Goal: Find specific page/section: Find specific page/section

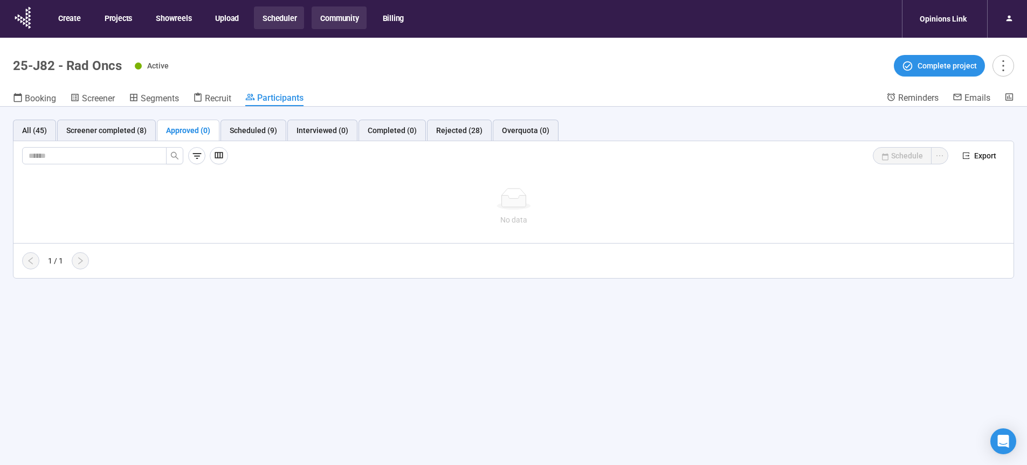
click at [348, 17] on button "Community" at bounding box center [339, 17] width 54 height 23
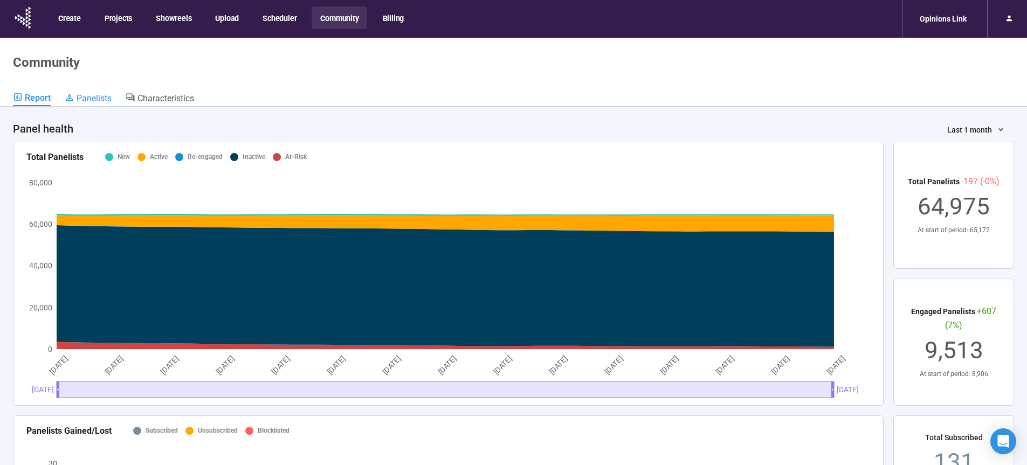
click at [88, 101] on span "Panelists" at bounding box center [94, 98] width 35 height 10
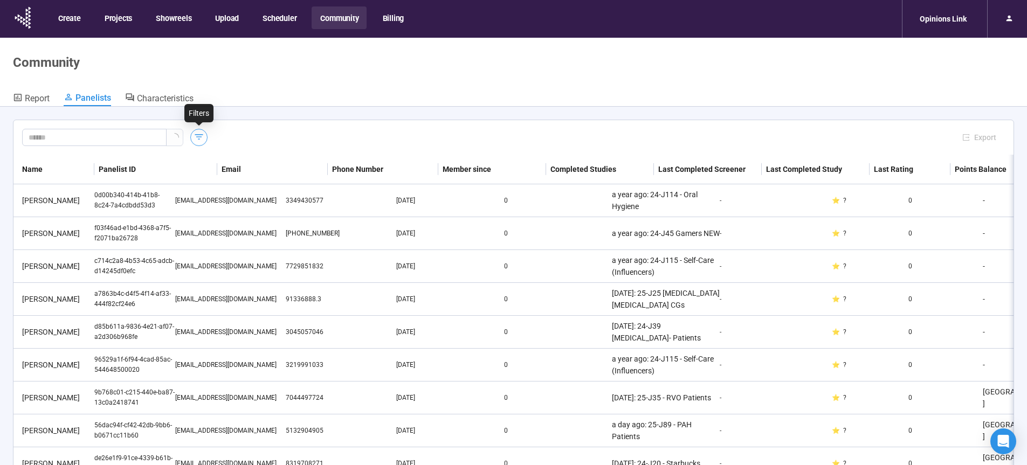
click at [198, 138] on icon "button" at bounding box center [199, 137] width 11 height 11
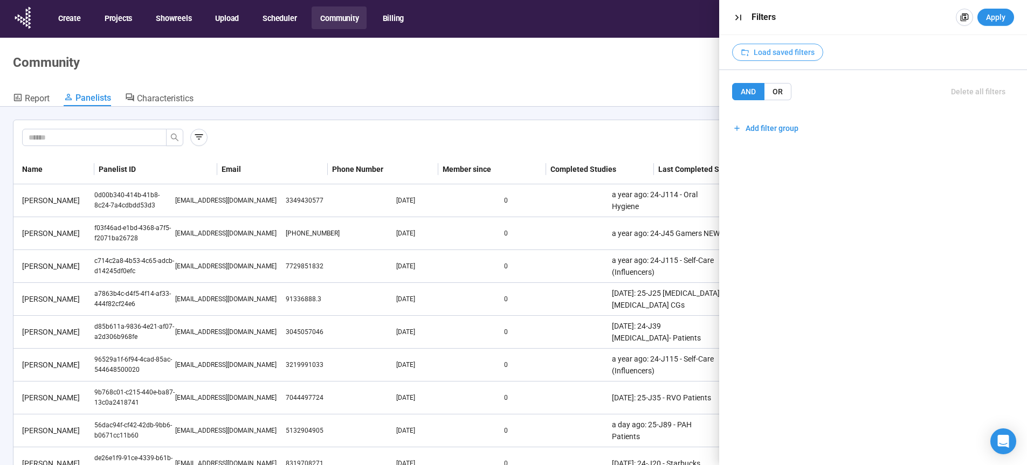
click at [792, 52] on span "Load saved filters" at bounding box center [784, 52] width 61 height 12
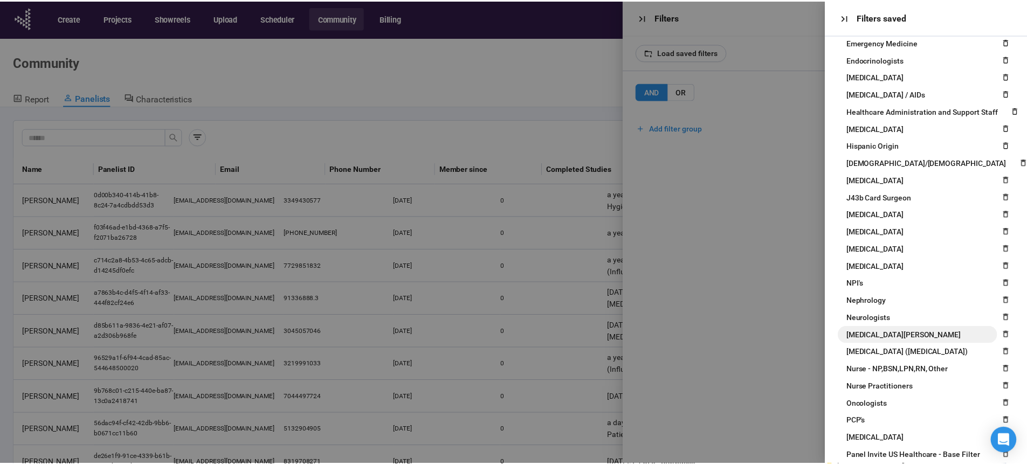
scroll to position [440, 0]
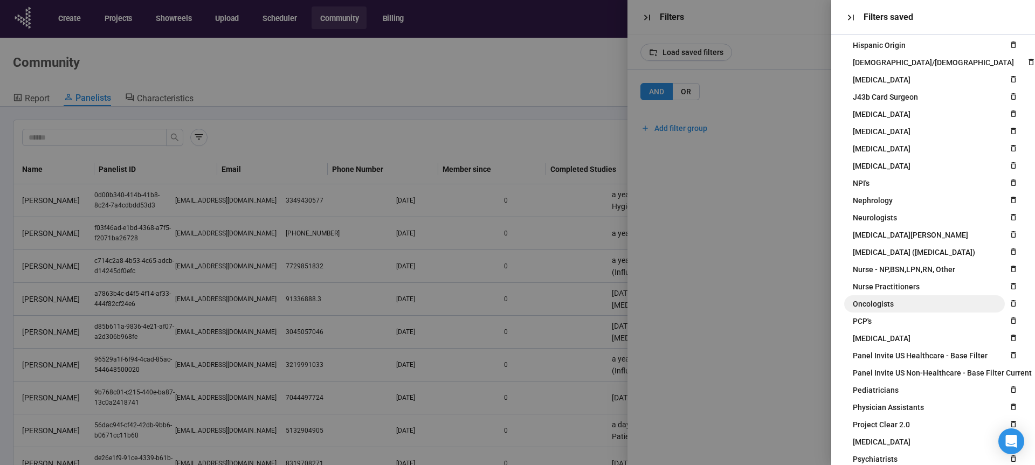
click at [892, 300] on span "Oncologists" at bounding box center [873, 304] width 41 height 12
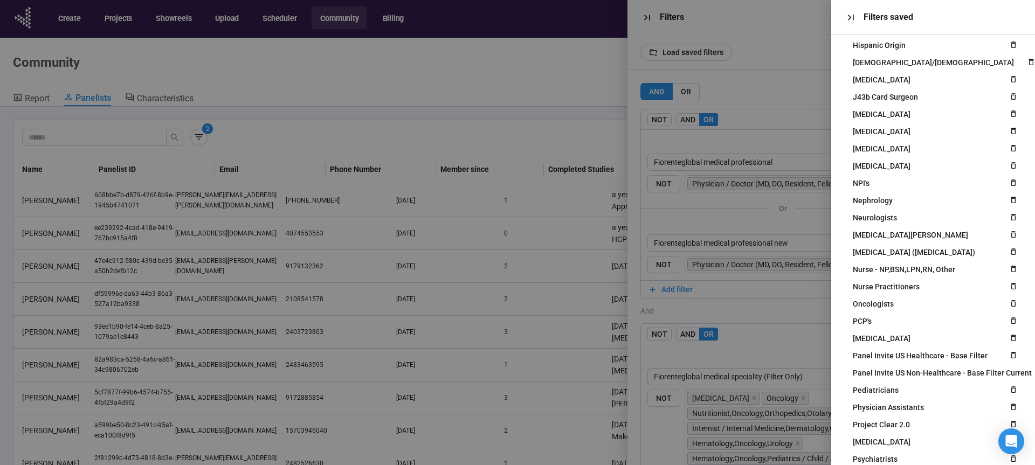
click at [768, 309] on div at bounding box center [517, 232] width 1035 height 465
click at [850, 20] on icon "button" at bounding box center [851, 17] width 11 height 11
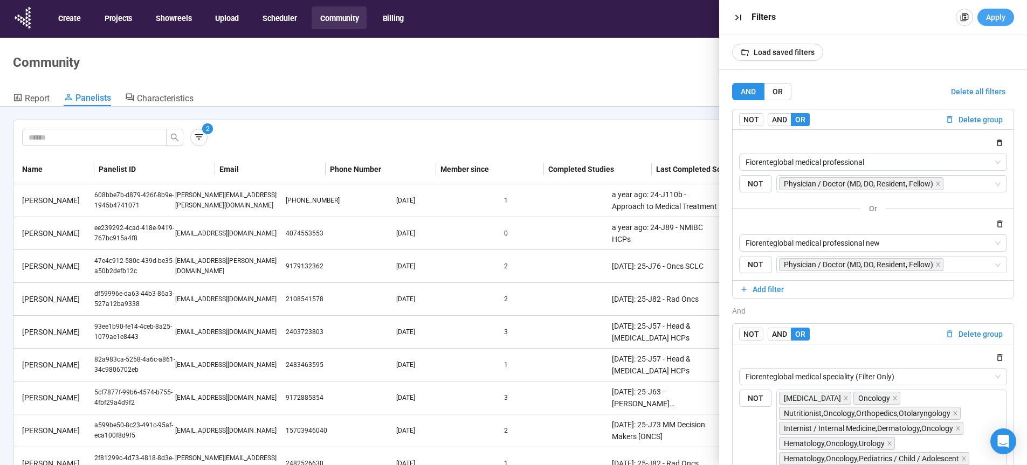
click at [1005, 19] on span "Apply" at bounding box center [995, 17] width 19 height 12
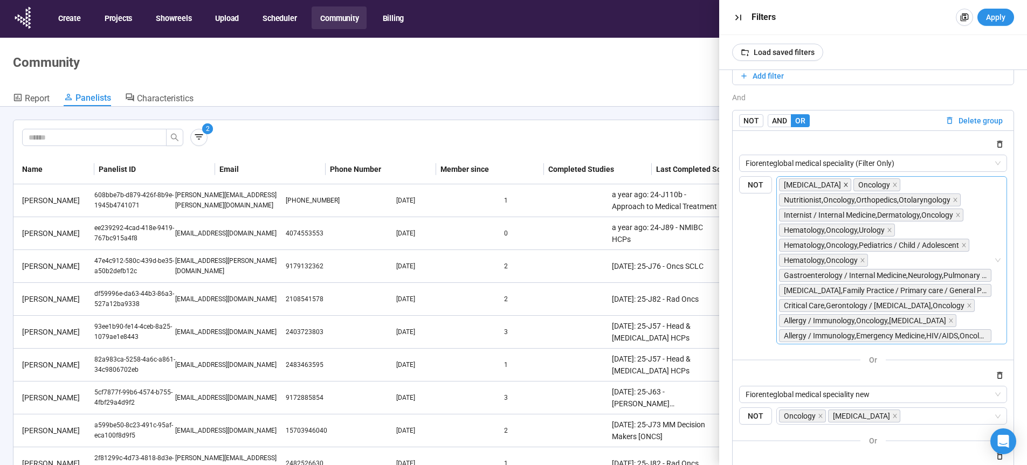
scroll to position [220, 0]
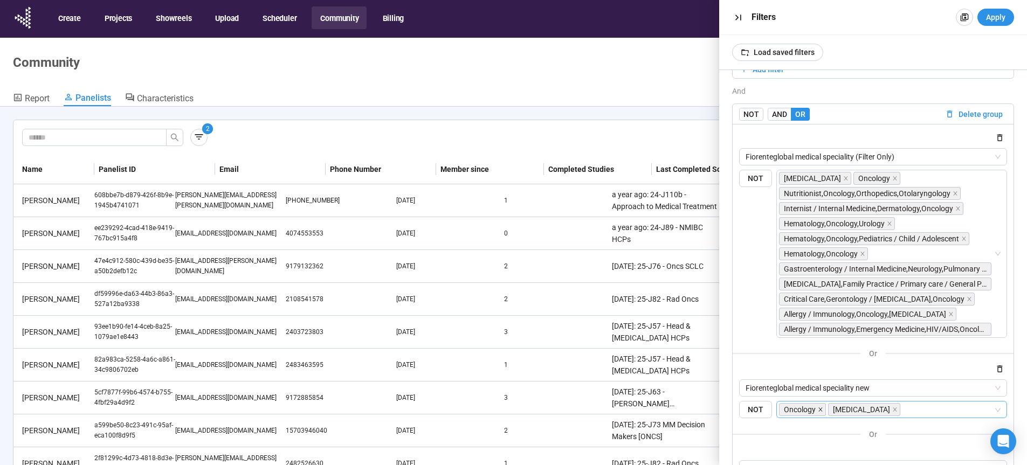
click at [819, 411] on icon "close" at bounding box center [821, 410] width 4 height 4
click at [898, 178] on icon "close" at bounding box center [894, 178] width 5 height 5
click at [953, 194] on icon "close" at bounding box center [955, 193] width 5 height 5
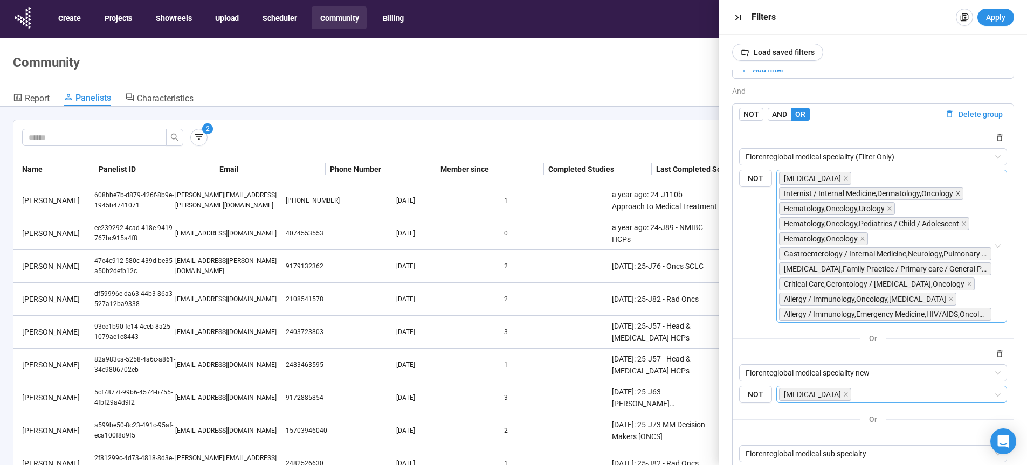
click at [956, 195] on icon "close" at bounding box center [958, 193] width 5 height 5
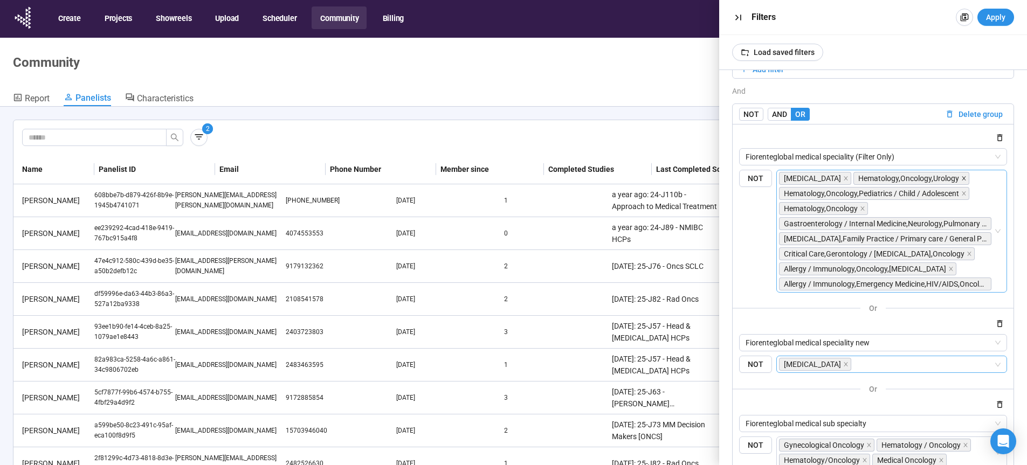
click at [967, 180] on icon "close" at bounding box center [963, 178] width 5 height 5
click at [965, 193] on icon "close" at bounding box center [963, 193] width 5 height 5
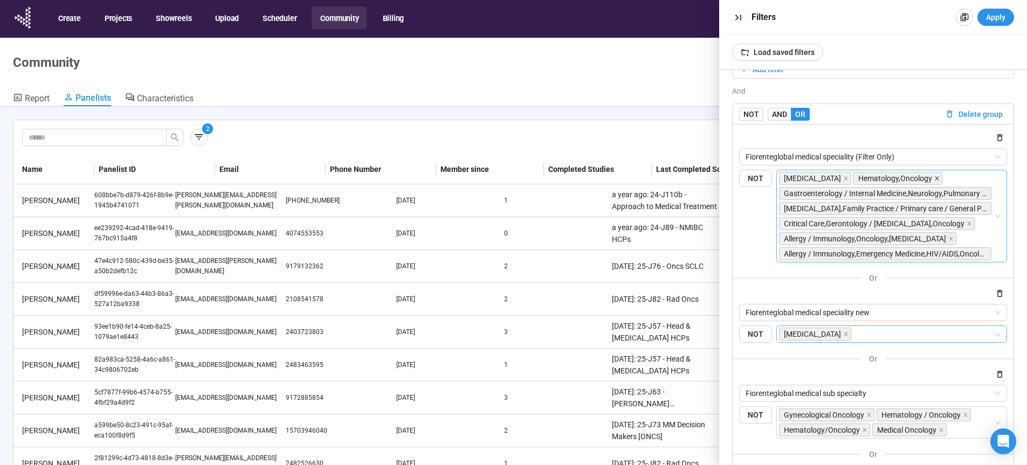
click at [939, 178] on icon "close" at bounding box center [937, 179] width 4 height 4
click at [958, 212] on span "[MEDICAL_DATA],Family Practice / Primary care / General Practice,Oncology,Prima…" at bounding box center [885, 209] width 203 height 12
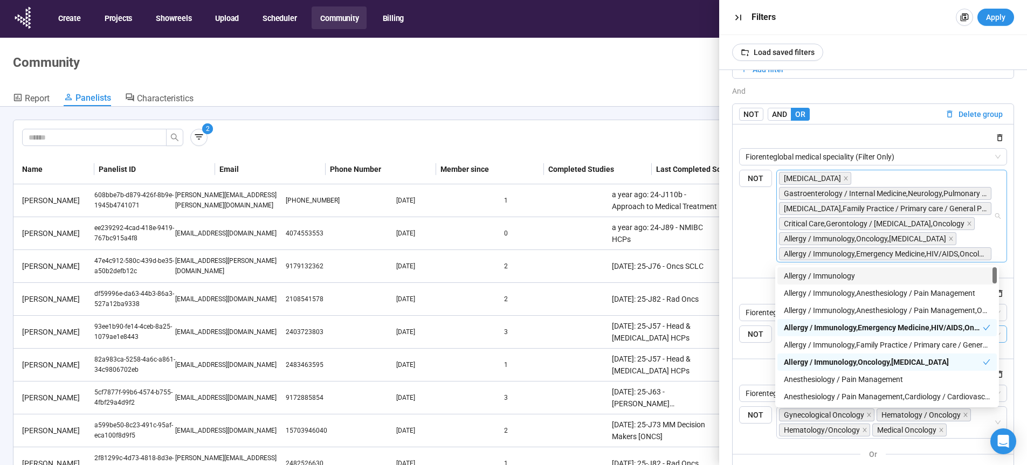
scroll to position [0, 1]
click at [934, 329] on div "Allergy / Immunology,Emergency Medicine,HIV/AIDS,Oncology,Primary Care and Fami…" at bounding box center [883, 328] width 199 height 12
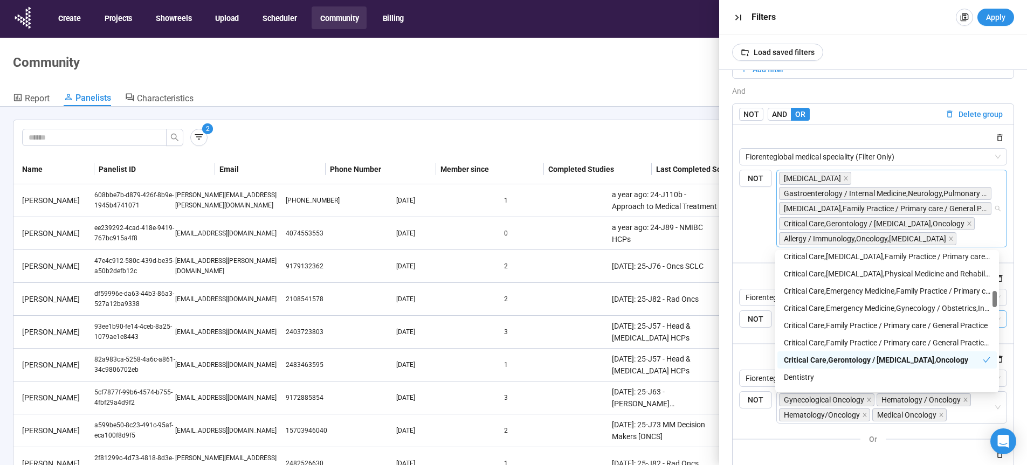
scroll to position [344, 0]
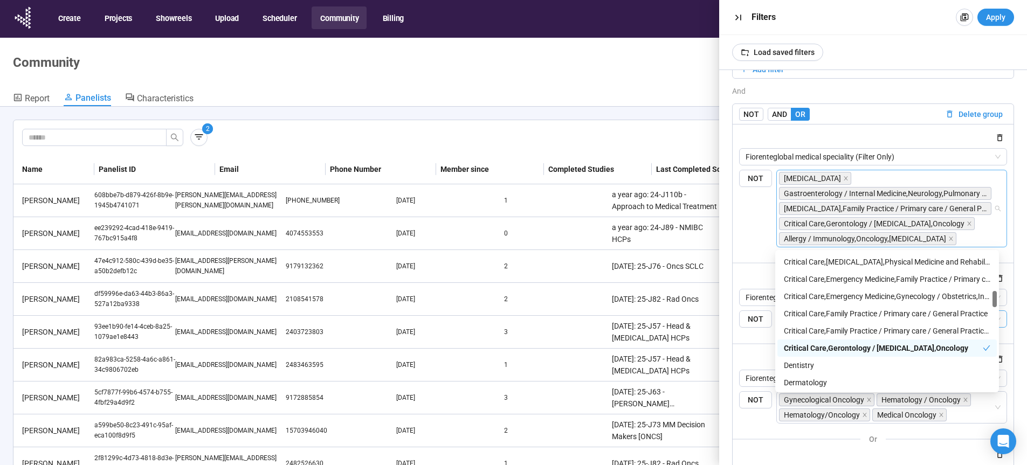
click at [861, 348] on div "Critical Care,Gerontology / [MEDICAL_DATA],Oncology" at bounding box center [883, 348] width 199 height 12
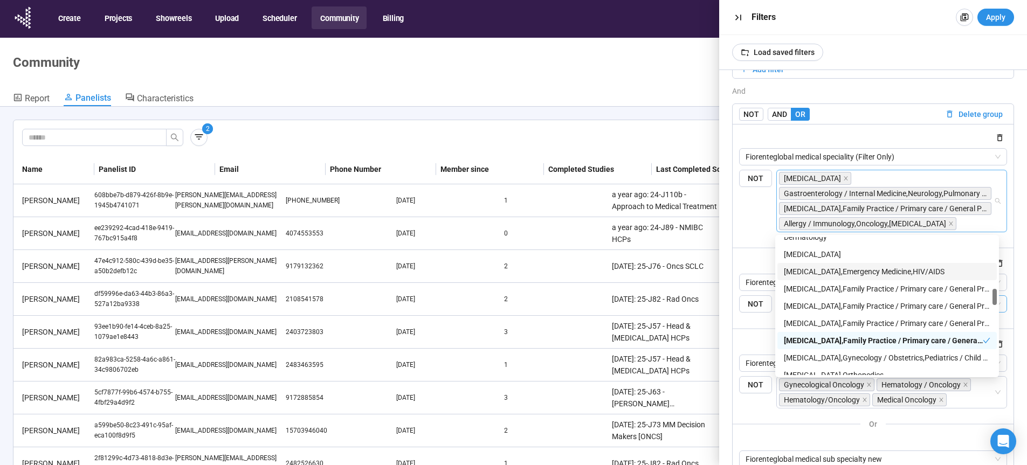
scroll to position [498, 0]
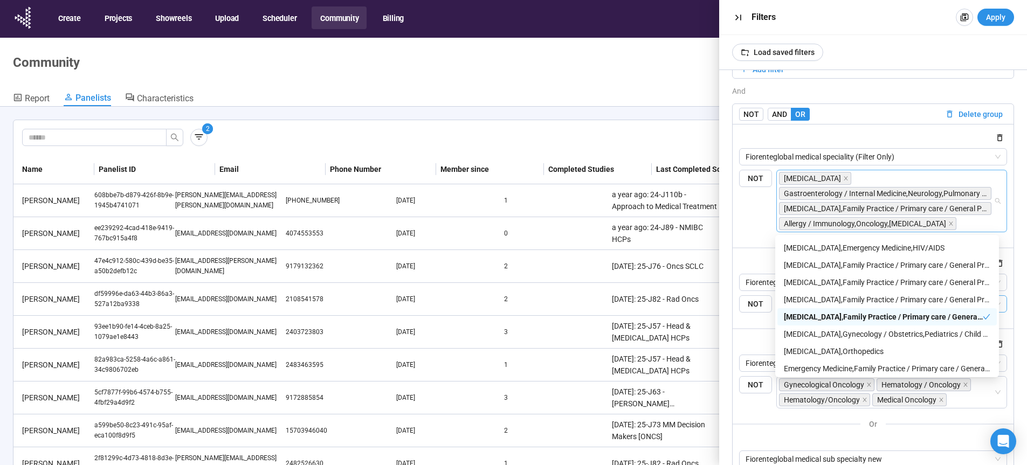
click at [869, 320] on div "[MEDICAL_DATA],Family Practice / Primary care / General Practice,Oncology,Prima…" at bounding box center [883, 317] width 199 height 12
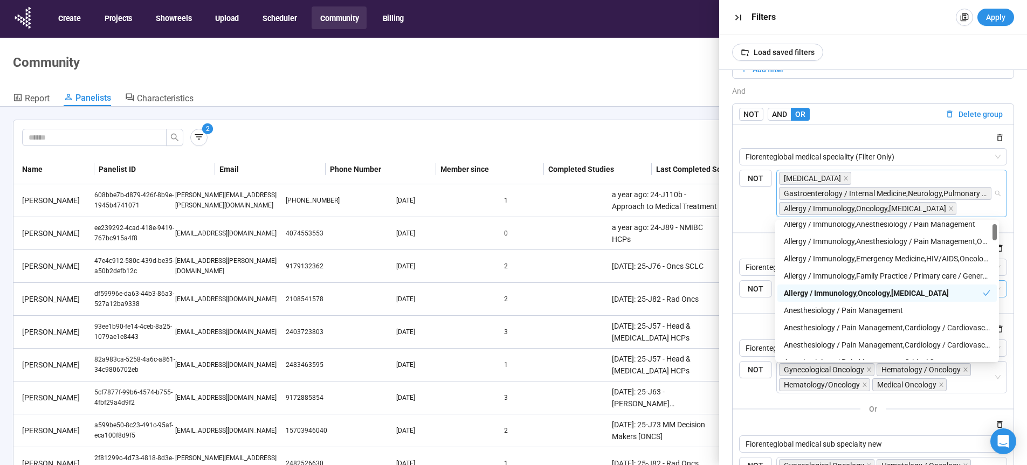
scroll to position [0, 0]
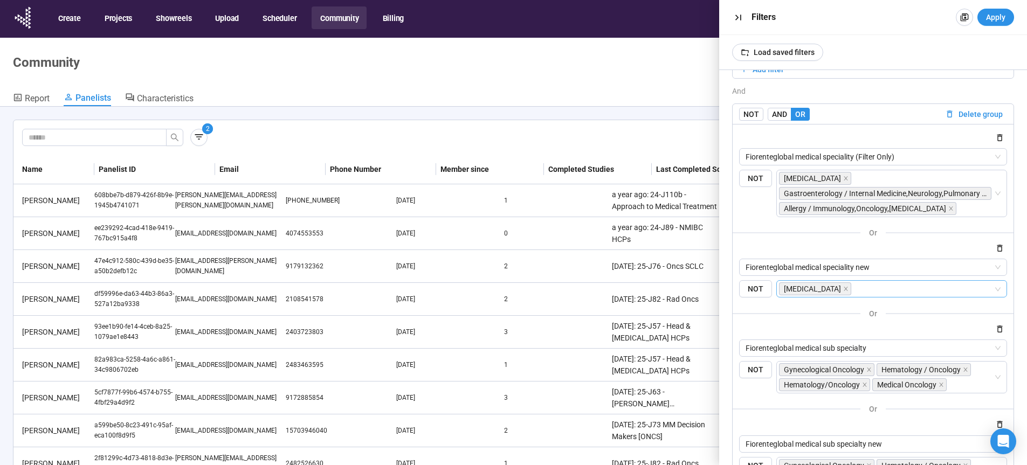
click at [923, 421] on div at bounding box center [873, 424] width 269 height 13
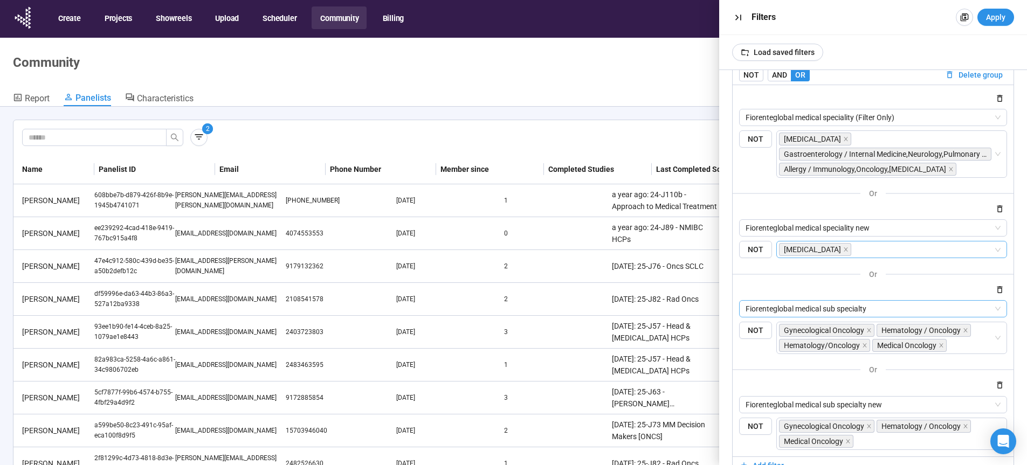
scroll to position [266, 0]
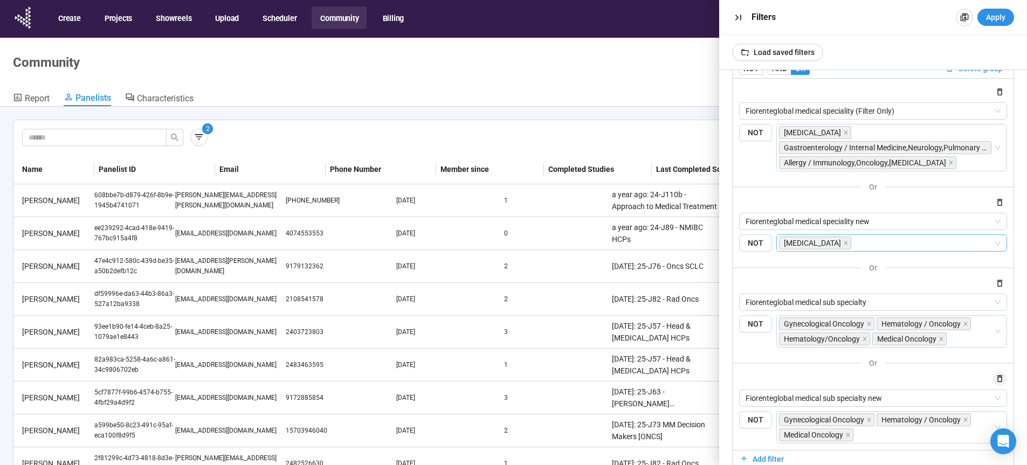
click at [995, 380] on icon "button" at bounding box center [999, 378] width 9 height 9
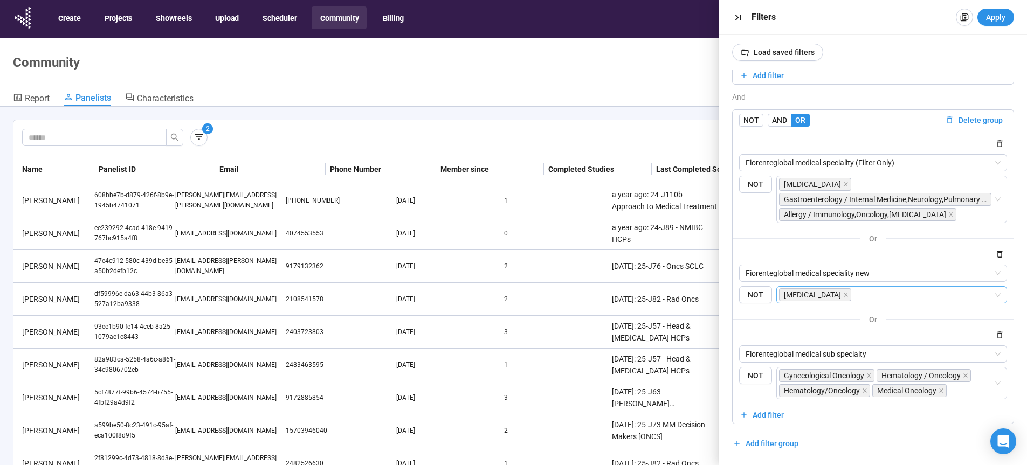
scroll to position [215, 0]
click at [995, 335] on icon "button" at bounding box center [999, 335] width 9 height 9
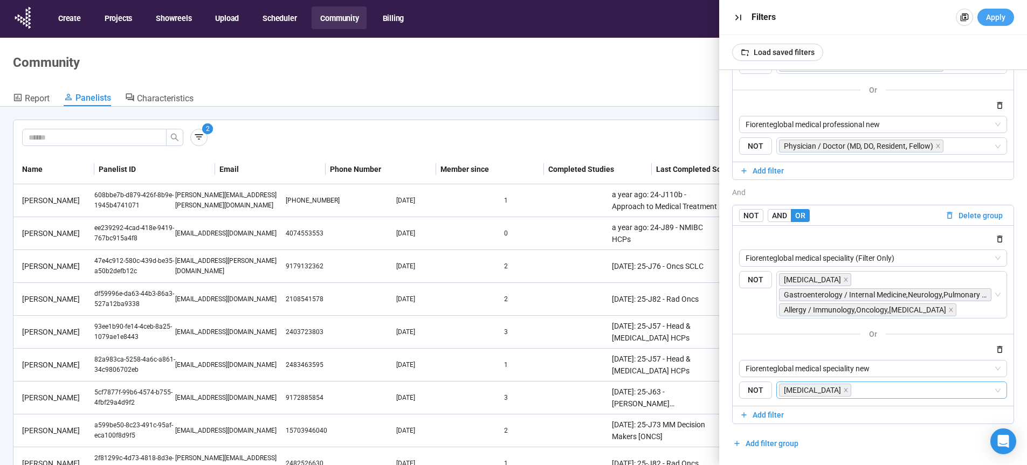
click at [993, 14] on span "Apply" at bounding box center [995, 17] width 19 height 12
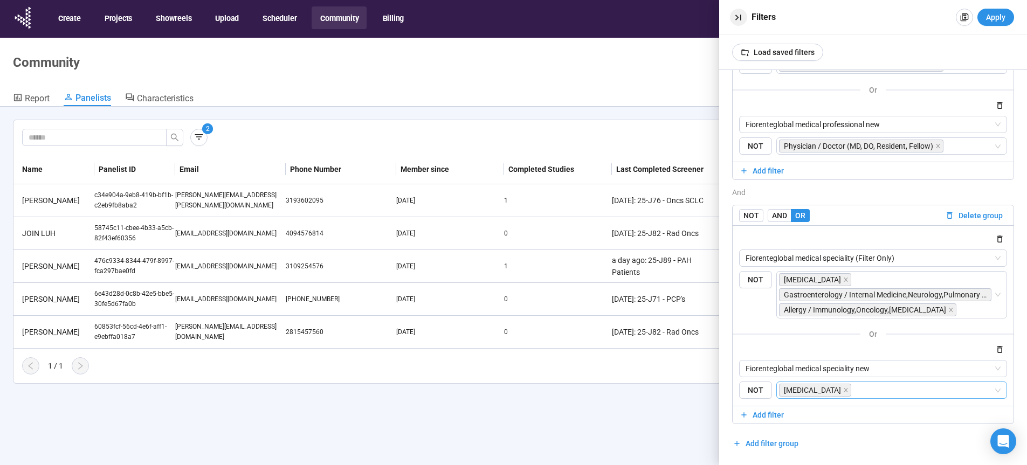
click at [739, 17] on icon "button" at bounding box center [738, 17] width 11 height 11
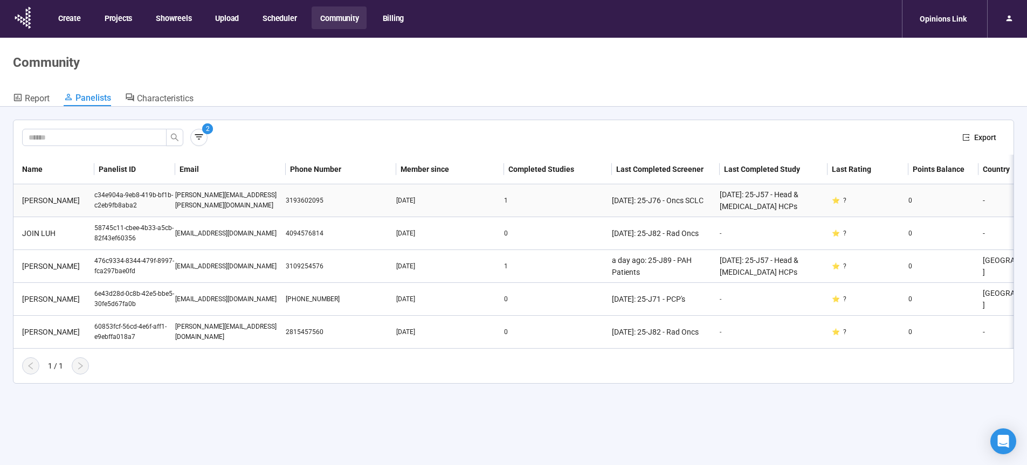
click at [53, 201] on div "[PERSON_NAME]" at bounding box center [56, 201] width 77 height 12
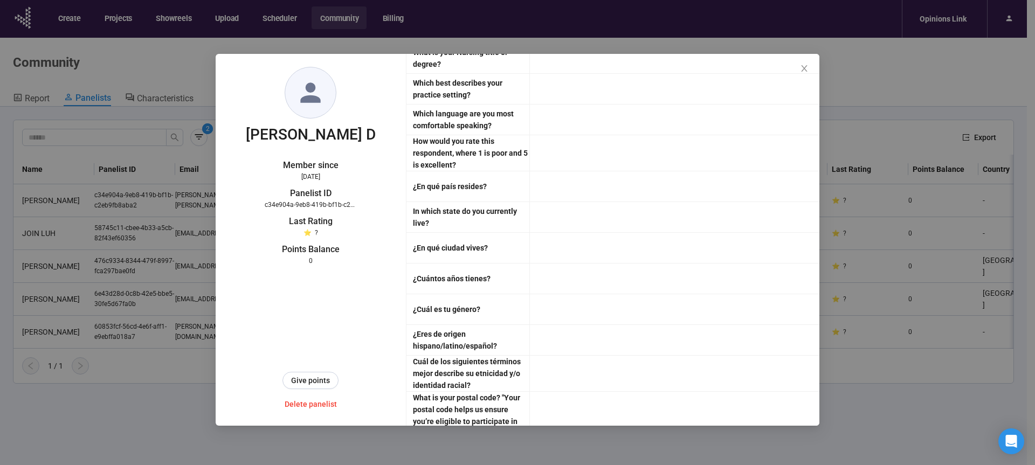
scroll to position [2768, 0]
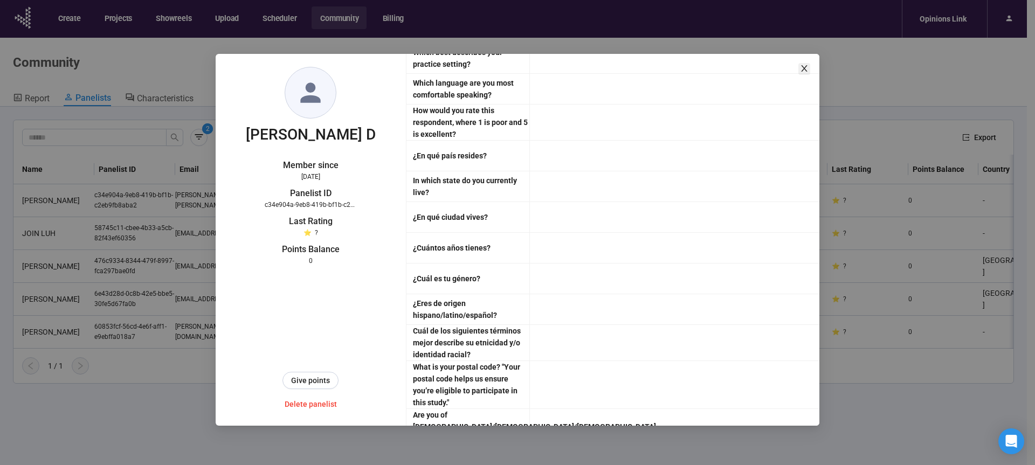
click at [807, 71] on icon "close" at bounding box center [804, 68] width 9 height 9
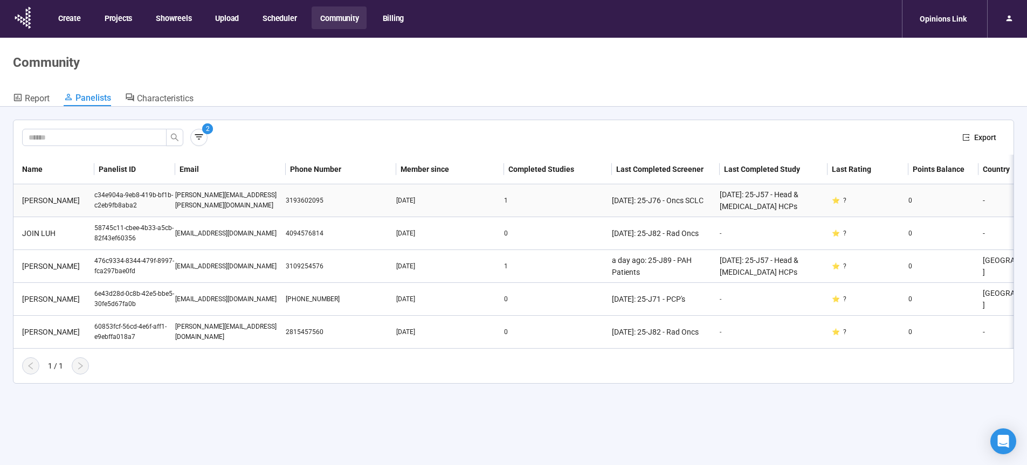
click at [37, 201] on div "[PERSON_NAME]" at bounding box center [56, 201] width 77 height 12
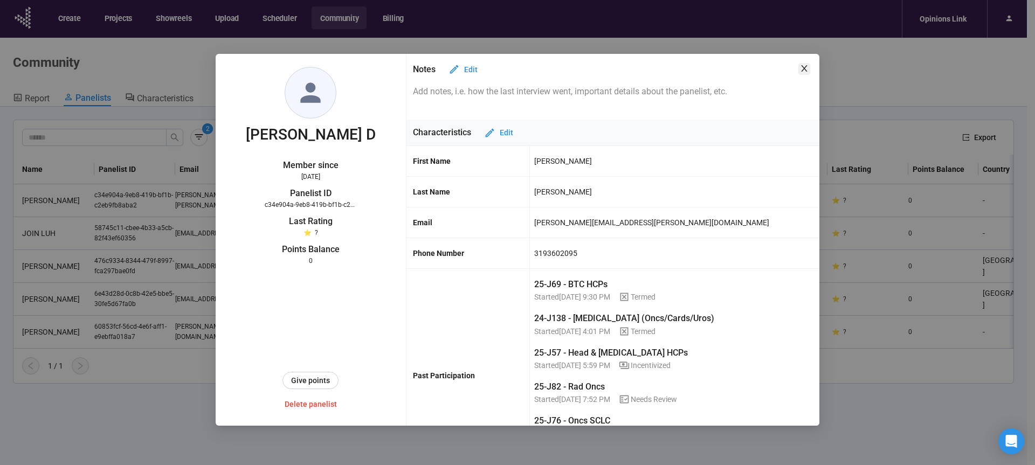
click at [802, 67] on icon "close" at bounding box center [804, 68] width 9 height 9
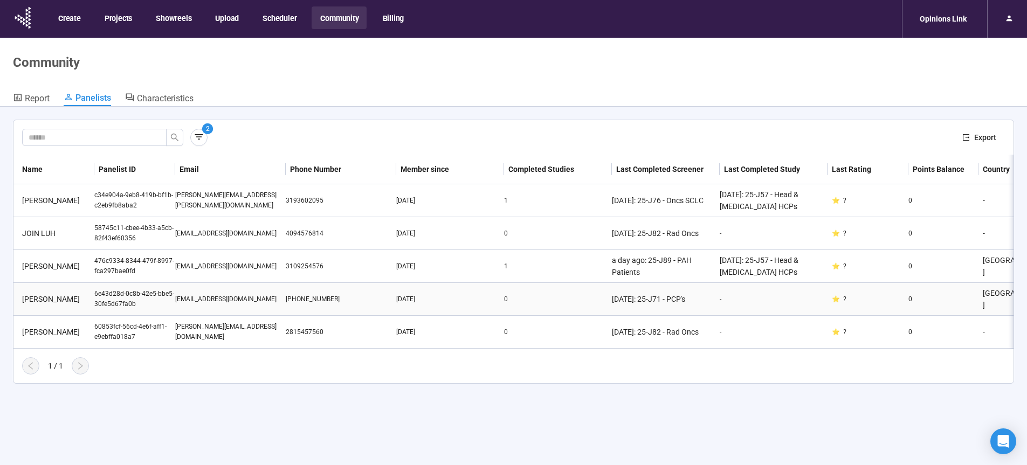
click at [62, 300] on div "[PERSON_NAME]" at bounding box center [56, 299] width 77 height 12
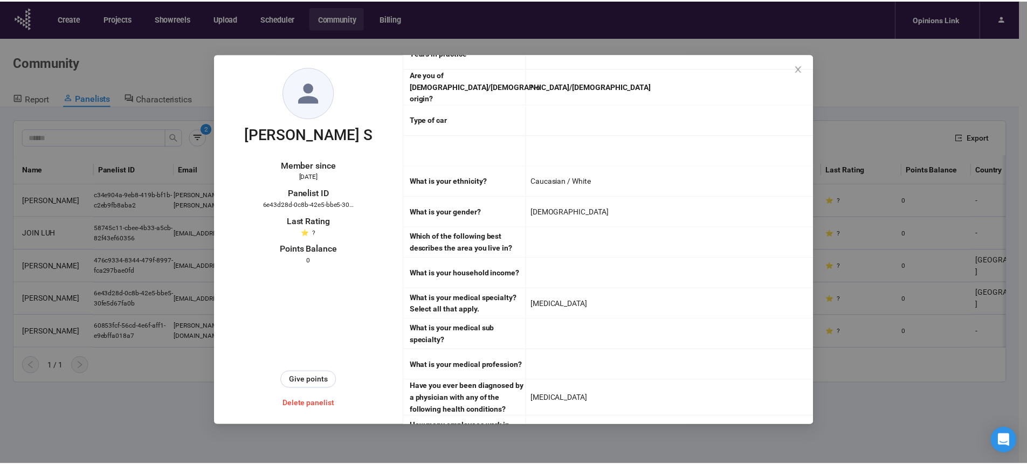
scroll to position [2209, 0]
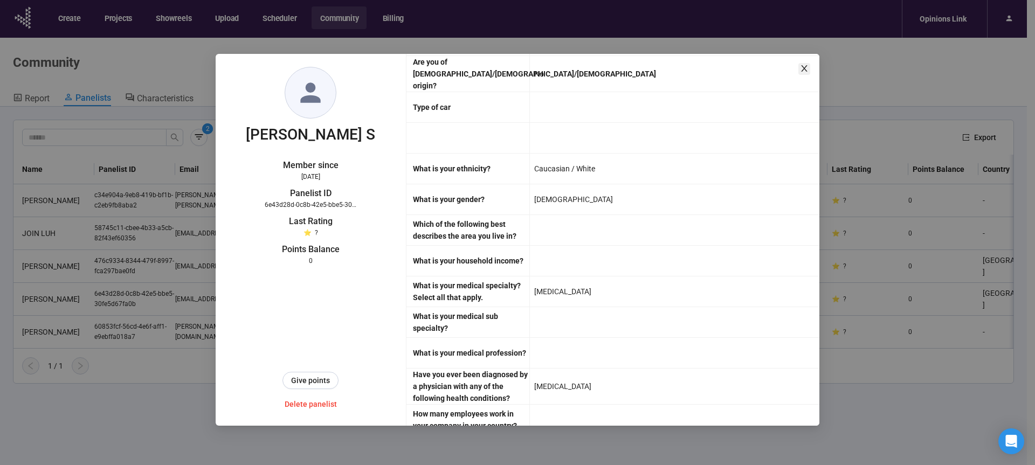
click at [805, 67] on icon "close" at bounding box center [804, 68] width 9 height 9
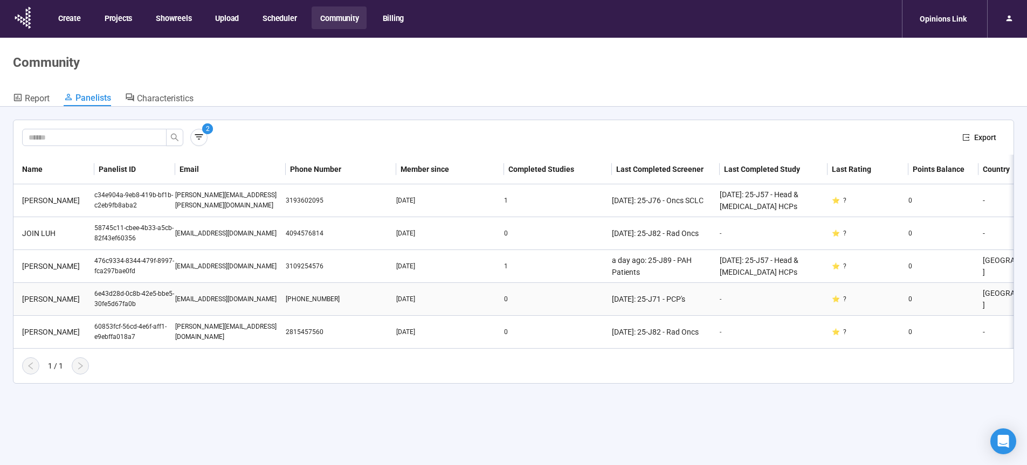
click at [59, 300] on div "[PERSON_NAME]" at bounding box center [56, 299] width 77 height 12
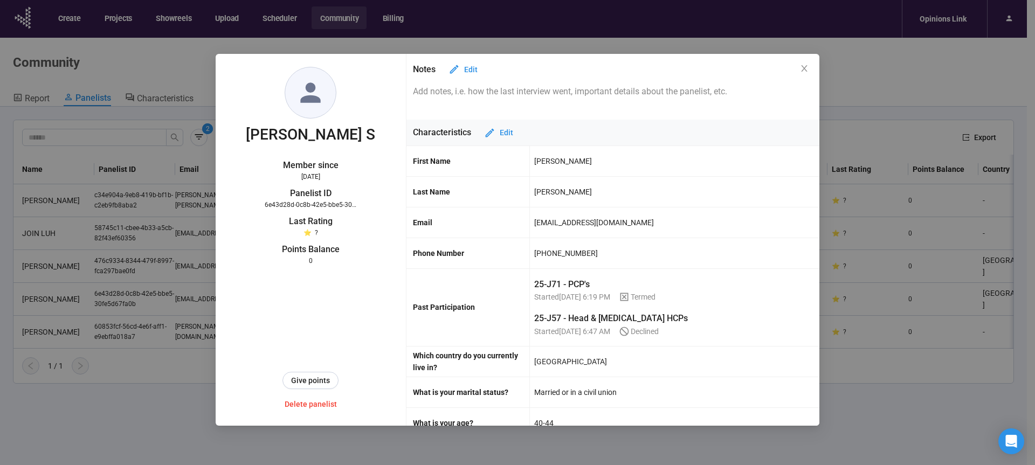
click at [806, 68] on icon "close" at bounding box center [804, 68] width 9 height 9
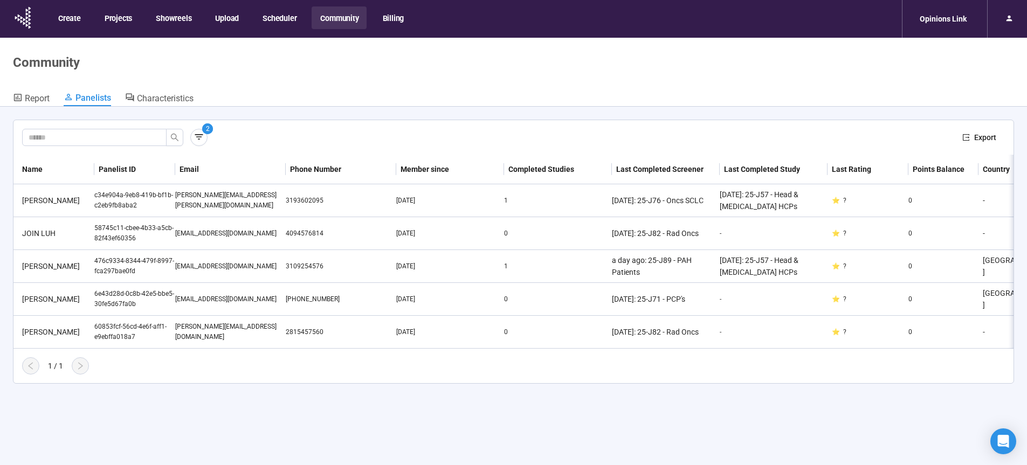
click at [778, 429] on div "2 Export Name Panelist ID Email Phone Number Member since Completed Studies Las…" at bounding box center [513, 305] width 1027 height 396
